Goal: Information Seeking & Learning: Learn about a topic

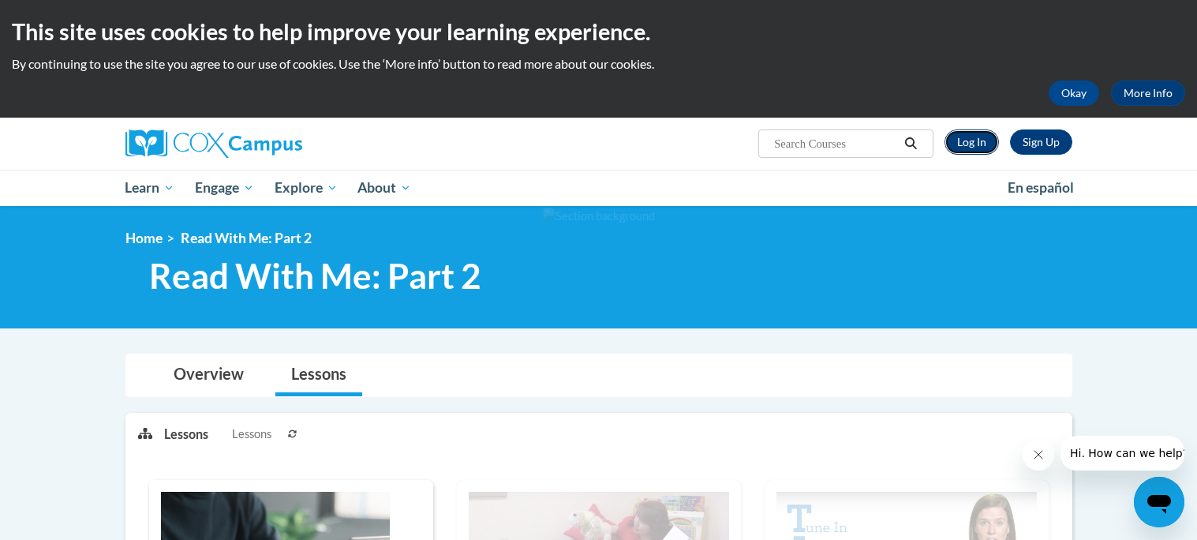
click at [981, 137] on link "Log In" at bounding box center [972, 141] width 54 height 25
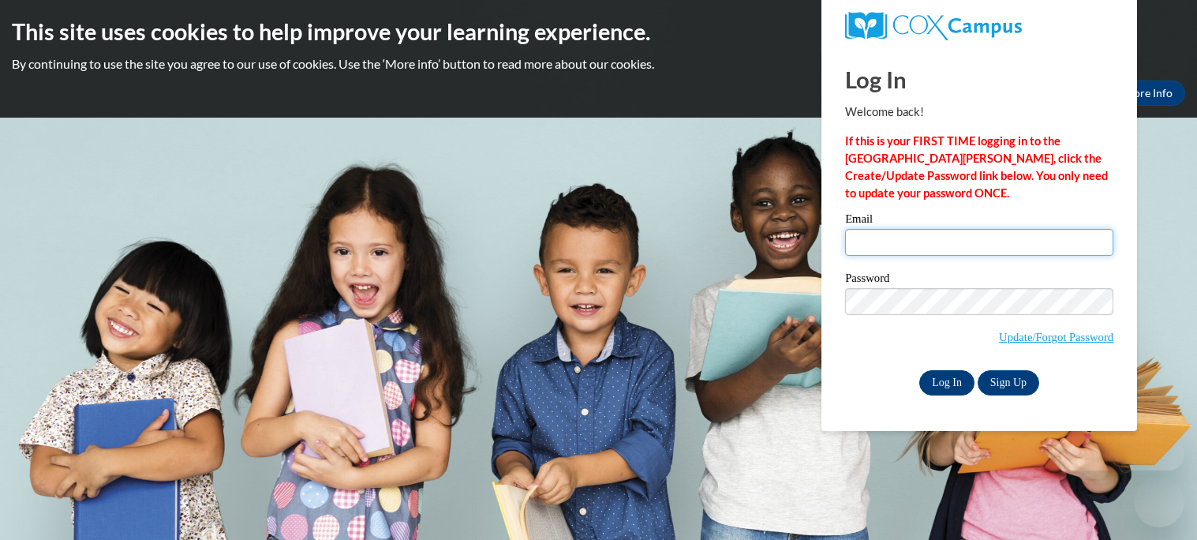
type input "[EMAIL_ADDRESS][DOMAIN_NAME]"
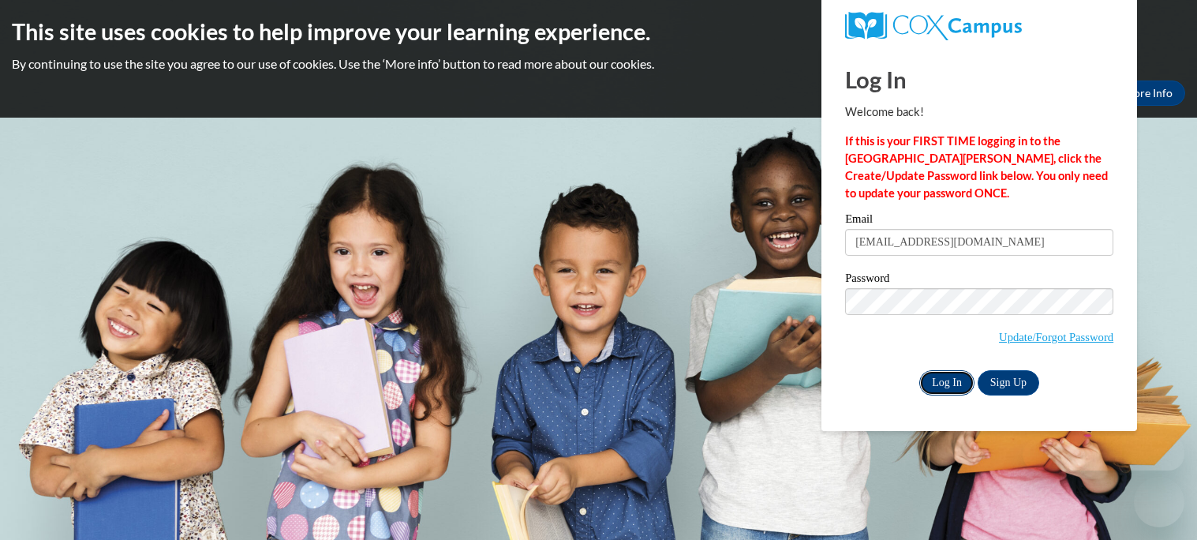
click at [958, 384] on input "Log In" at bounding box center [947, 382] width 55 height 25
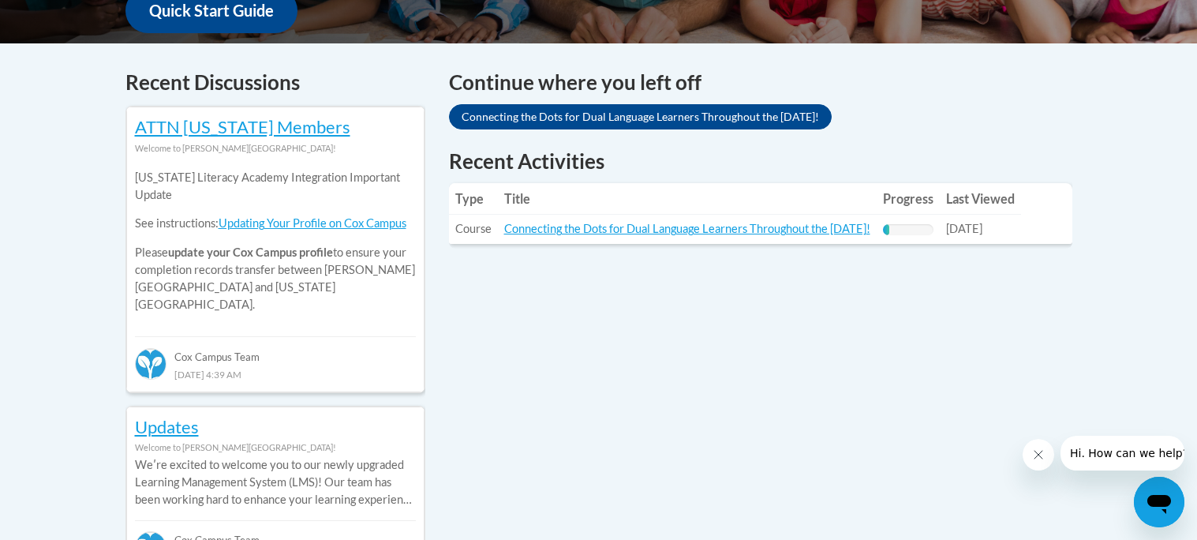
scroll to position [625, 0]
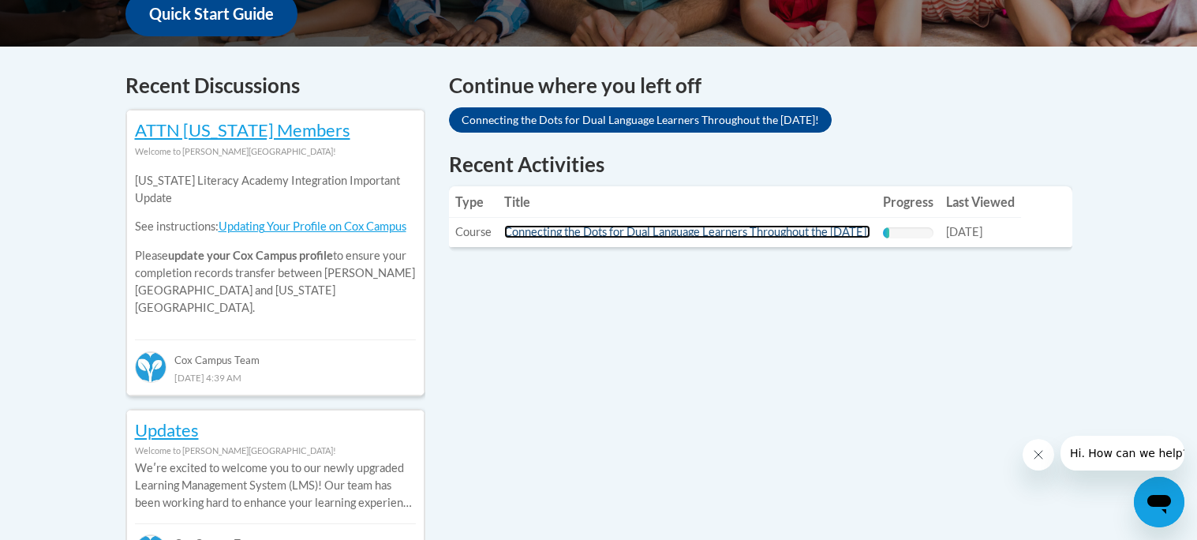
click at [769, 235] on link "Connecting the Dots for Dual Language Learners Throughout the [DATE]!" at bounding box center [687, 231] width 366 height 13
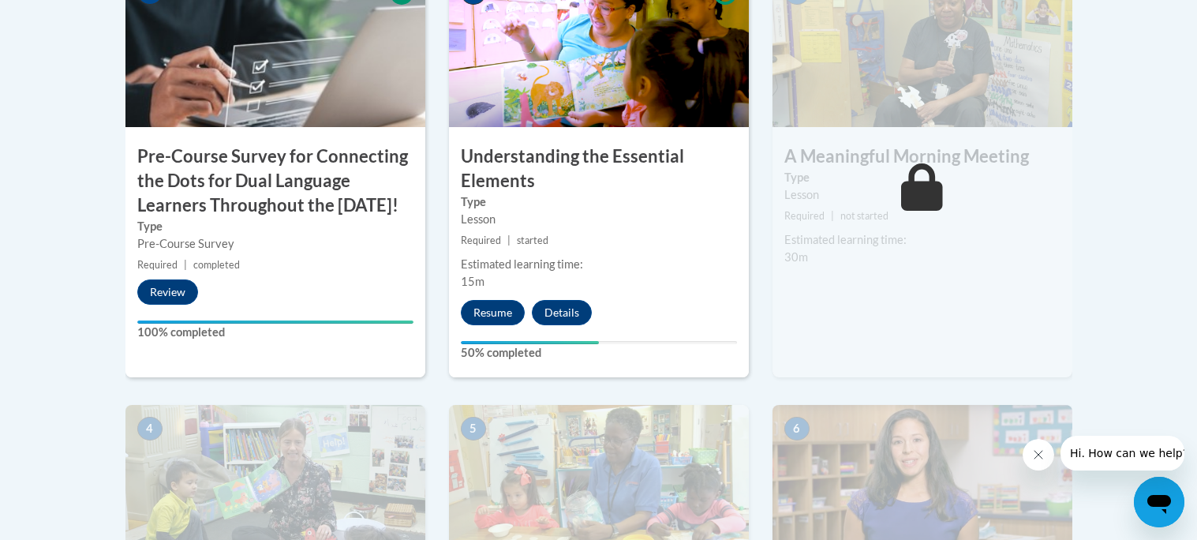
scroll to position [604, 0]
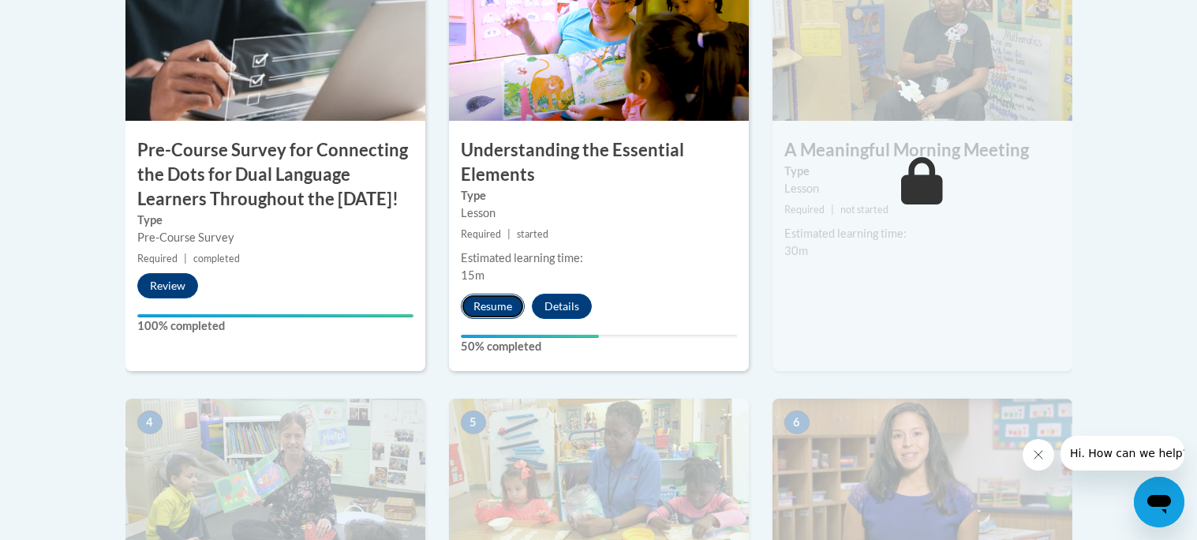
click at [493, 299] on button "Resume" at bounding box center [493, 306] width 64 height 25
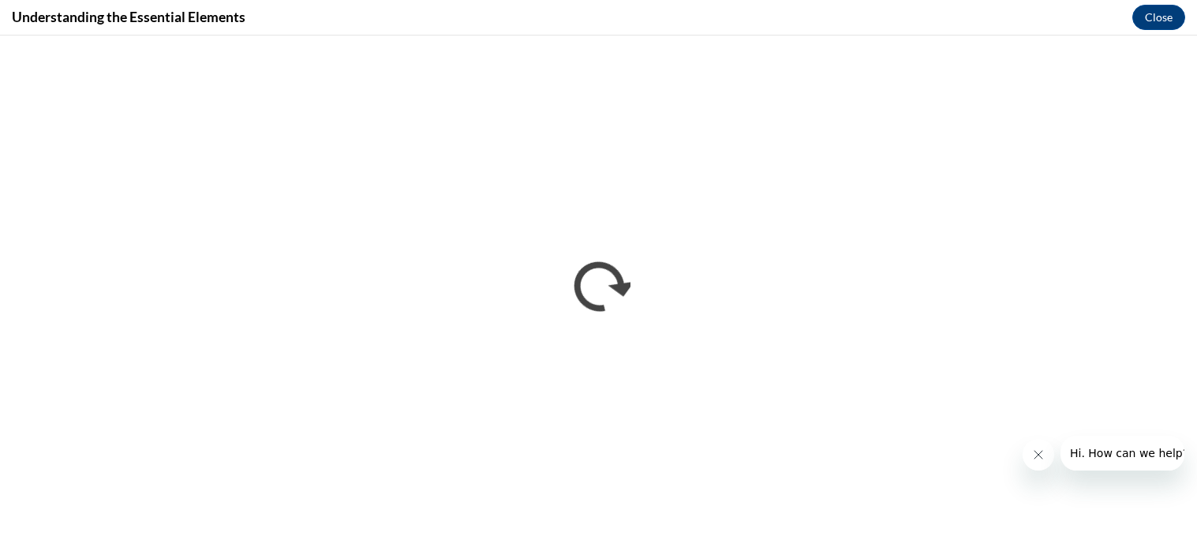
scroll to position [0, 0]
